Goal: Find specific page/section: Find specific page/section

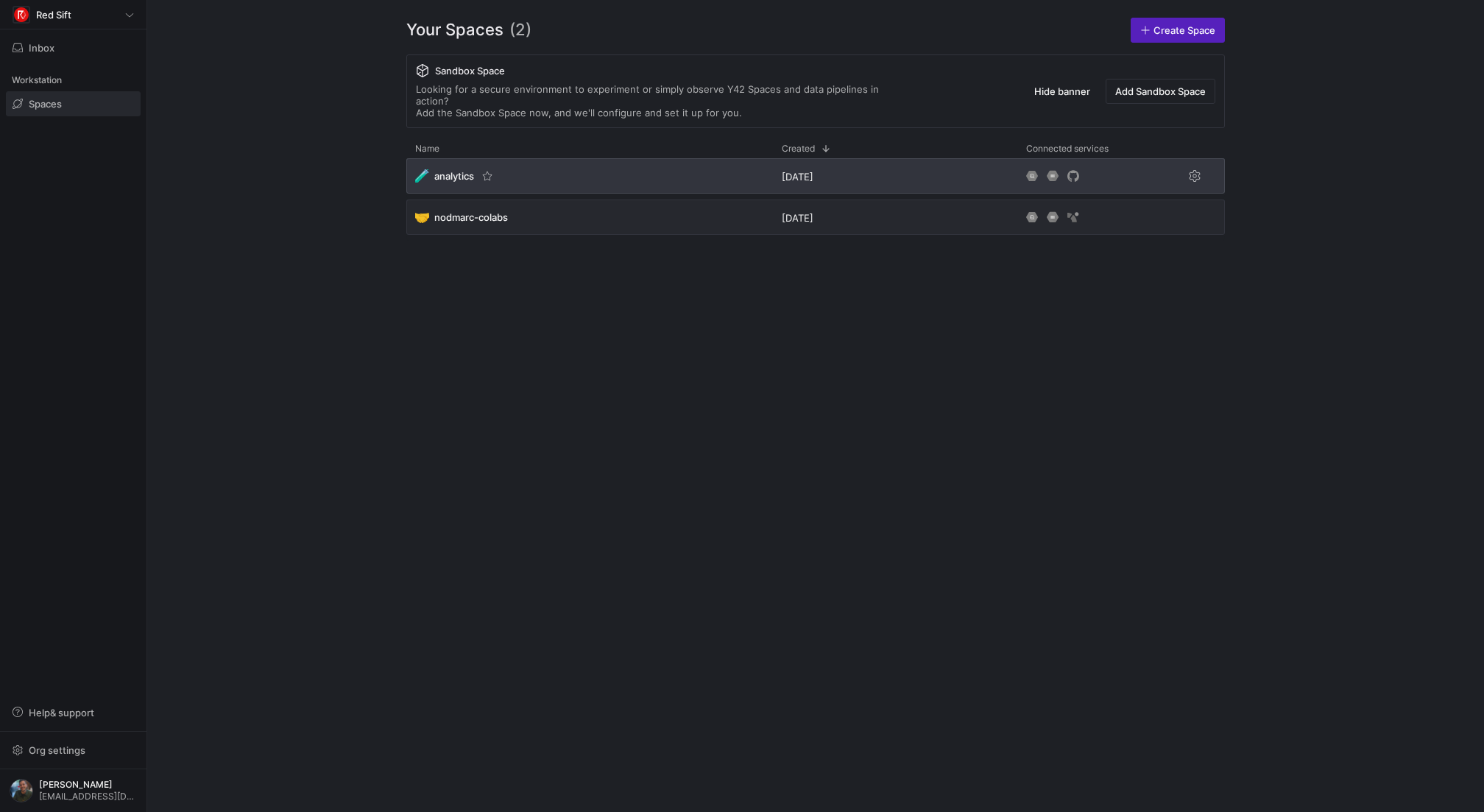
click at [437, 170] on span "analytics" at bounding box center [455, 176] width 40 height 12
